Goal: Task Accomplishment & Management: Use online tool/utility

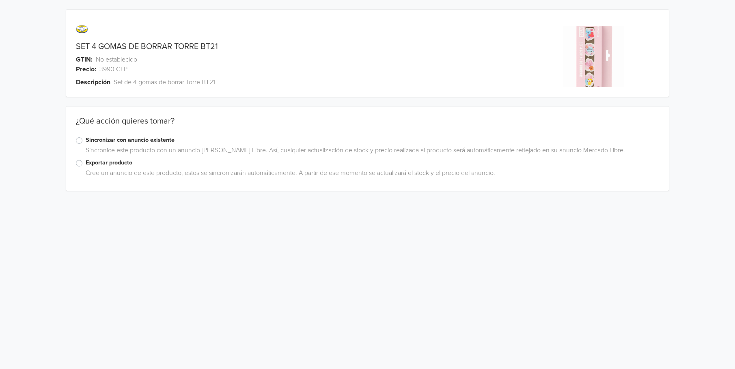
click at [86, 165] on label "Exportar producto" at bounding box center [372, 163] width 573 height 9
click at [0, 0] on input "Exportar producto" at bounding box center [0, 0] width 0 height 0
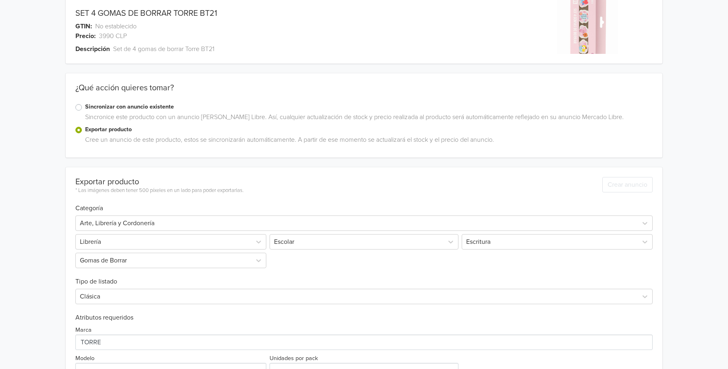
scroll to position [123, 0]
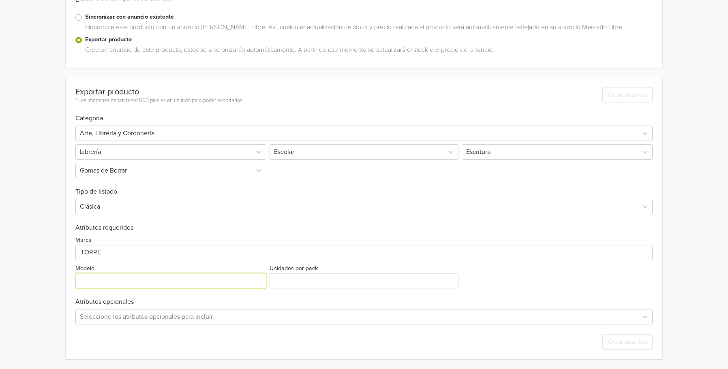
click at [127, 281] on input "Modelo" at bounding box center [170, 280] width 191 height 15
type input "BT21"
click at [335, 281] on input "Unidades por pack" at bounding box center [364, 280] width 189 height 15
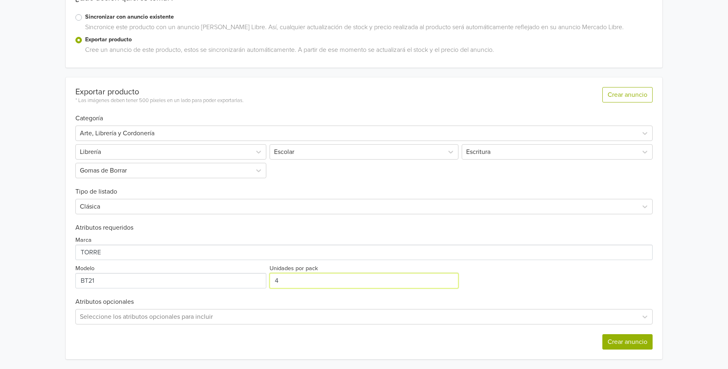
type input "4"
click at [634, 343] on button "Crear anuncio" at bounding box center [628, 342] width 50 height 15
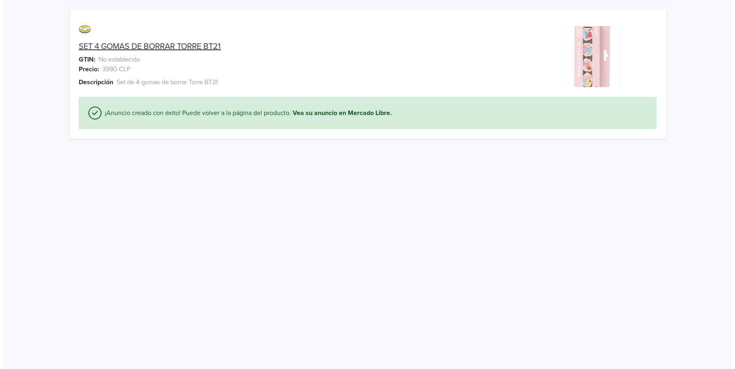
scroll to position [0, 0]
click at [214, 43] on link "SET 4 GOMAS DE BORRAR TORRE BT21" at bounding box center [147, 47] width 142 height 10
drag, startPoint x: 71, startPoint y: 46, endPoint x: 221, endPoint y: 45, distance: 149.7
click at [221, 45] on div "SET 4 GOMAS DE BORRAR TORRE BT21" at bounding box center [291, 47] width 451 height 10
copy link "SET 4 GOMAS DE BORRAR TORRE BT21"
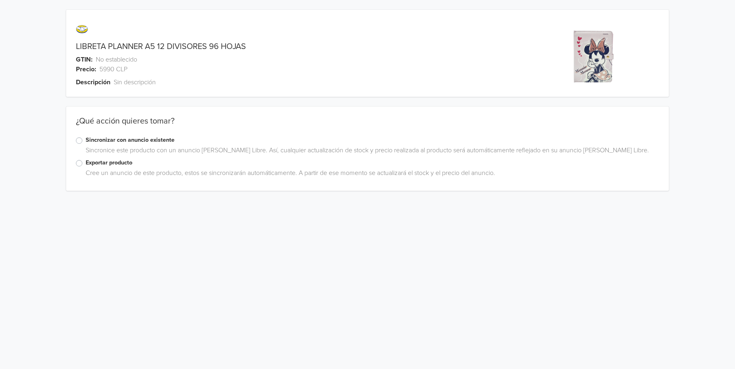
click at [86, 165] on label "Exportar producto" at bounding box center [372, 163] width 573 height 9
click at [0, 0] on input "Exportar producto" at bounding box center [0, 0] width 0 height 0
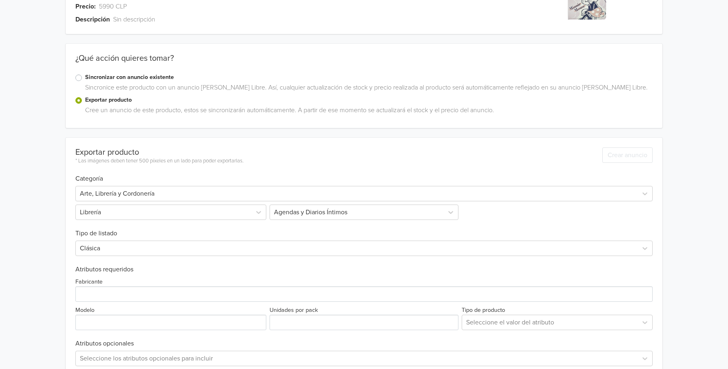
scroll to position [105, 0]
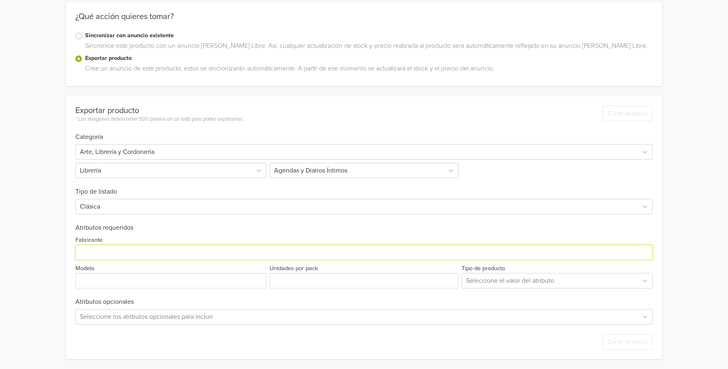
click at [193, 254] on input "Fabricante" at bounding box center [364, 252] width 578 height 15
type input "PROARTE"
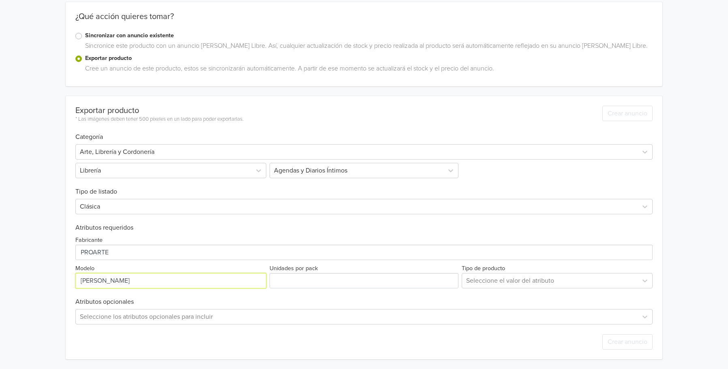
type input "[PERSON_NAME]"
type input "1"
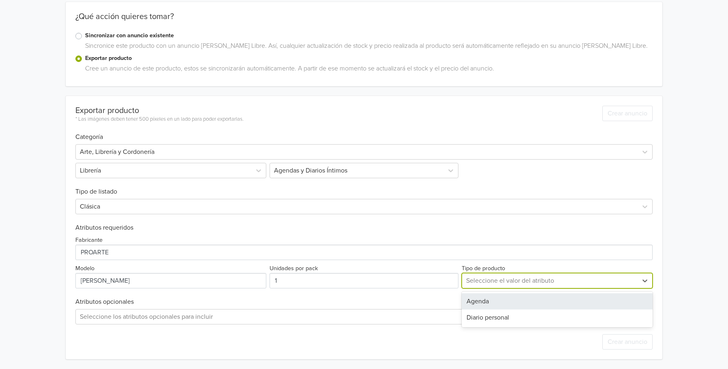
click at [509, 284] on div at bounding box center [550, 280] width 168 height 11
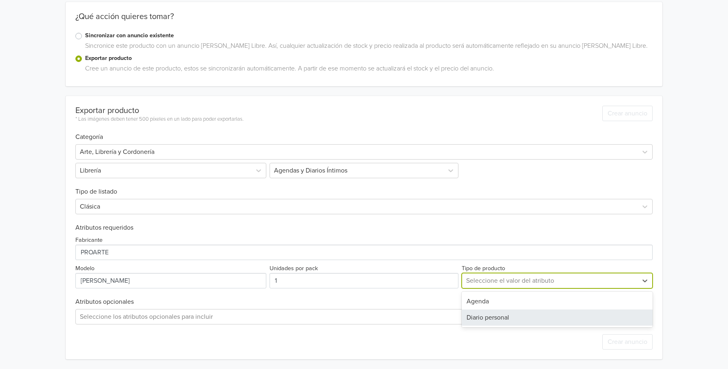
click at [493, 319] on div "Diario personal" at bounding box center [557, 318] width 191 height 16
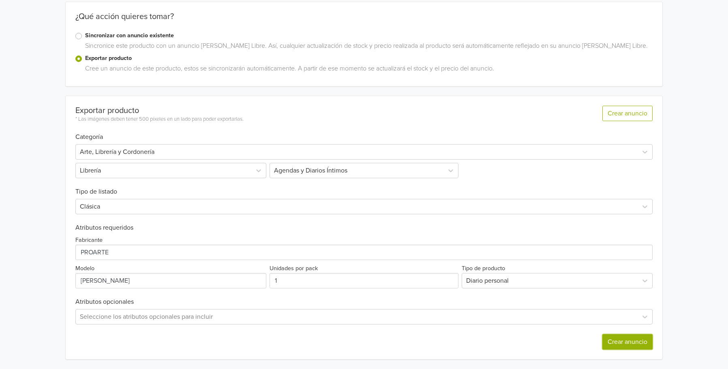
click at [614, 346] on button "Crear anuncio" at bounding box center [628, 342] width 50 height 15
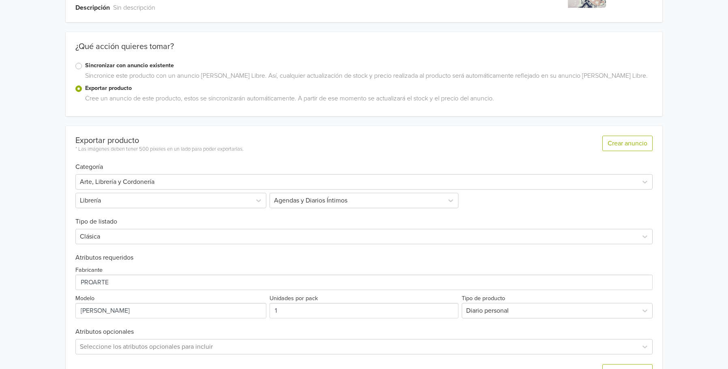
scroll to position [135, 0]
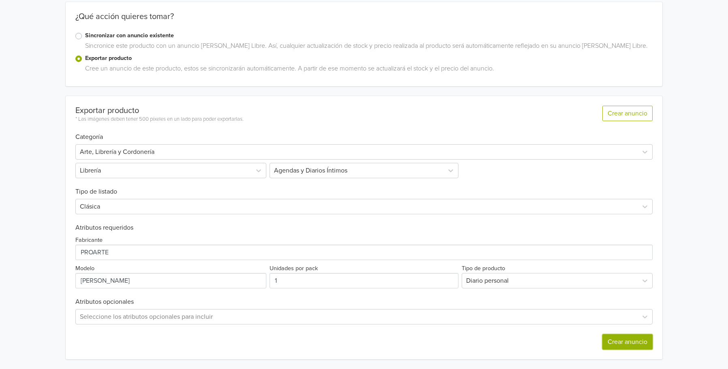
click at [624, 344] on button "Crear anuncio" at bounding box center [628, 342] width 50 height 15
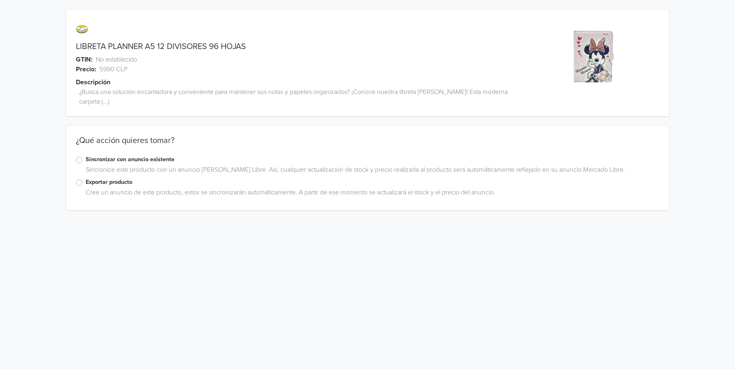
click at [86, 182] on label "Exportar producto" at bounding box center [372, 182] width 573 height 9
click at [0, 0] on input "Exportar producto" at bounding box center [0, 0] width 0 height 0
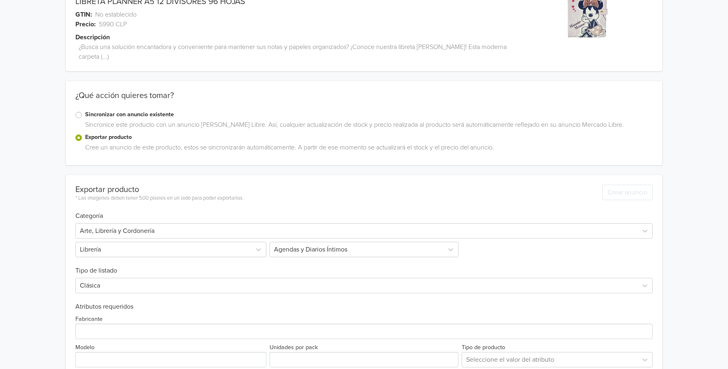
scroll to position [124, 0]
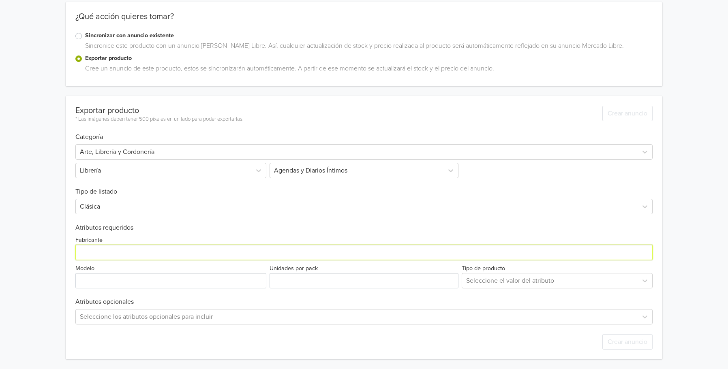
click at [136, 254] on input "Fabricante" at bounding box center [364, 252] width 578 height 15
type input "PROARTE"
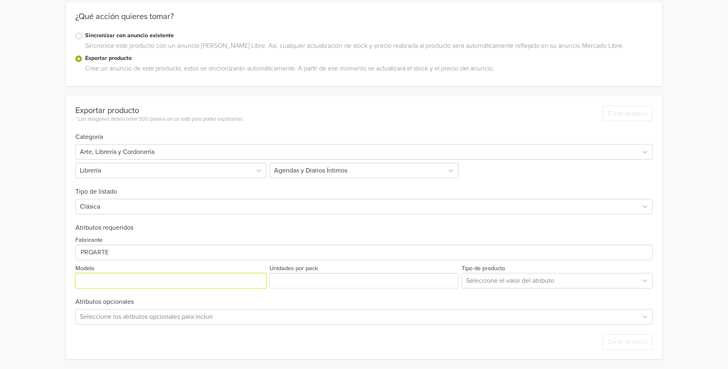
click at [117, 279] on input "Modelo" at bounding box center [170, 280] width 191 height 15
type input "[PERSON_NAME] Mouse"
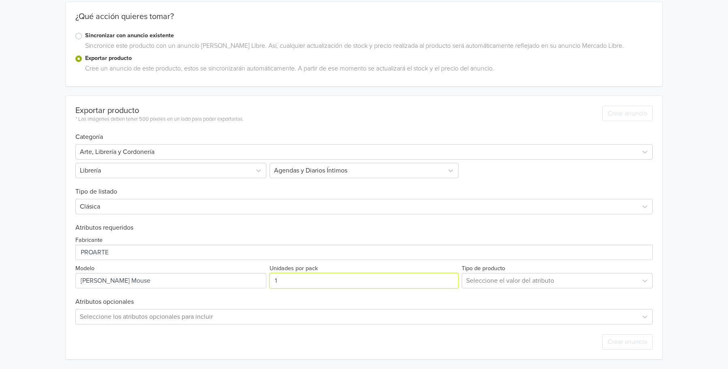
type input "1"
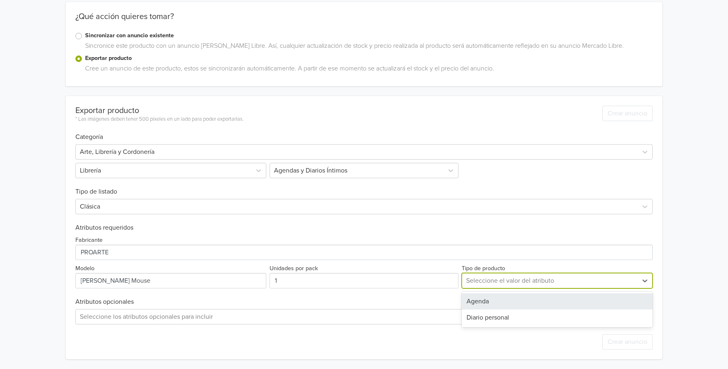
click at [515, 282] on div at bounding box center [550, 280] width 168 height 11
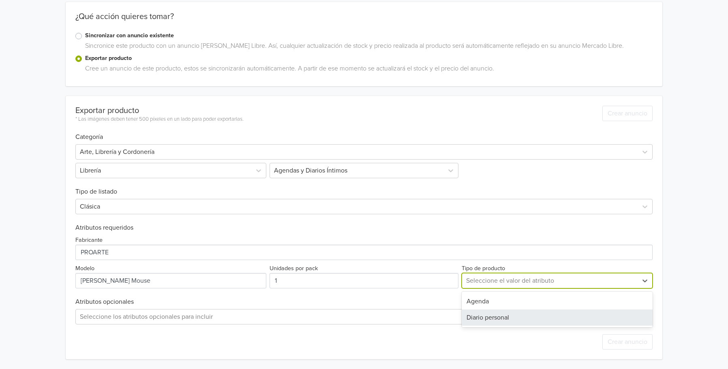
click at [504, 314] on div "Diario personal" at bounding box center [557, 318] width 191 height 16
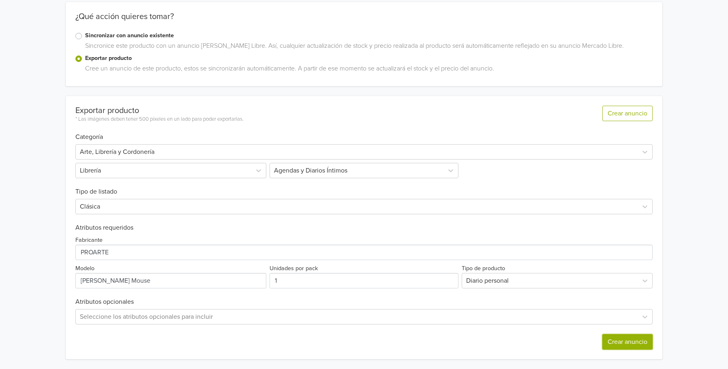
click at [634, 343] on button "Crear anuncio" at bounding box center [628, 342] width 50 height 15
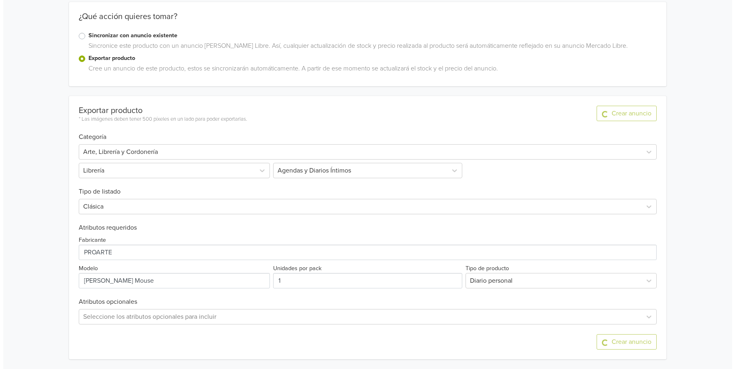
scroll to position [0, 0]
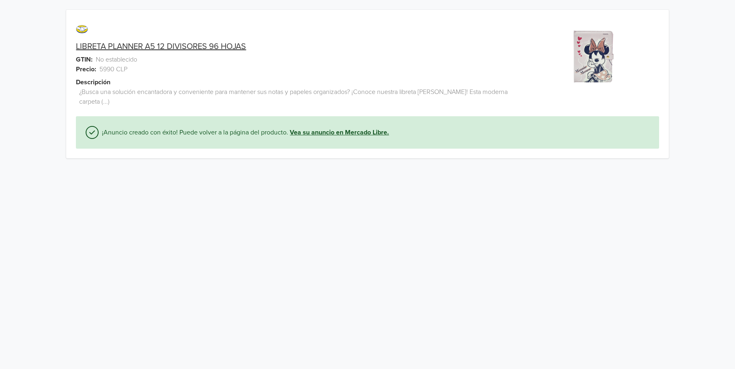
click at [330, 132] on link "Vea su anuncio en Mercado Libre." at bounding box center [339, 133] width 99 height 10
drag, startPoint x: 70, startPoint y: 46, endPoint x: 256, endPoint y: 50, distance: 185.4
click at [256, 50] on div "LIBRETA PLANNER A5 12 DIVISORES 96 HOJAS" at bounding box center [291, 47] width 451 height 10
copy link "LIBRETA PLANNER A5 12 DIVISORES 96 HOJAS"
